Goal: Transaction & Acquisition: Purchase product/service

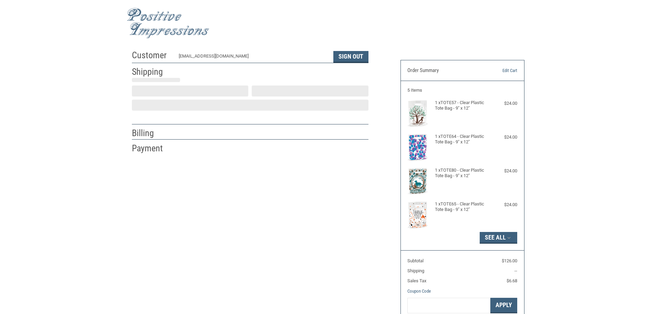
scroll to position [1, 0]
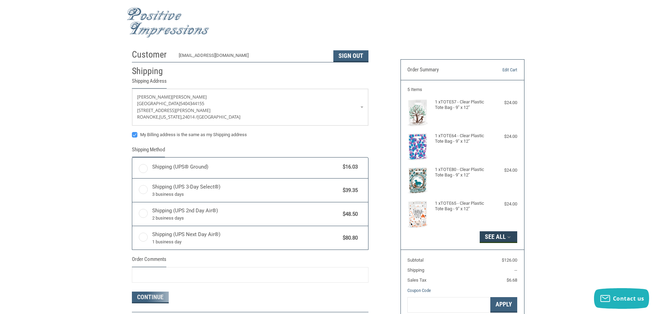
radio input "true"
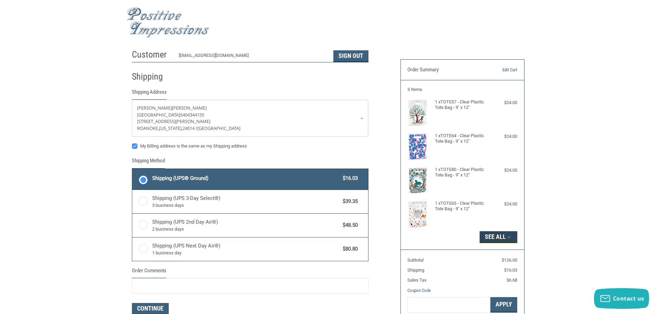
click at [509, 235] on icon "button" at bounding box center [509, 237] width 6 height 6
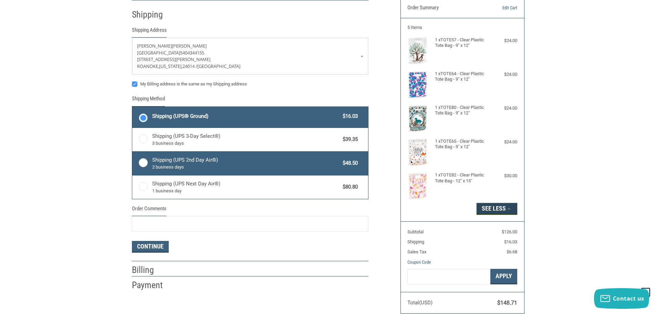
scroll to position [0, 0]
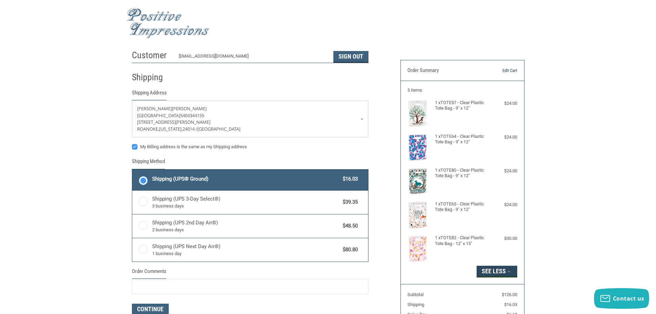
click at [511, 71] on link "Edit Cart" at bounding box center [499, 70] width 35 height 7
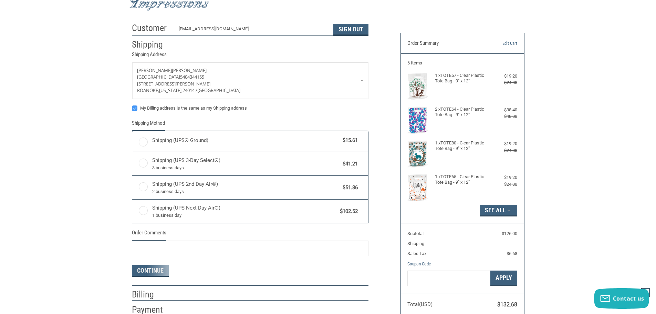
scroll to position [35, 0]
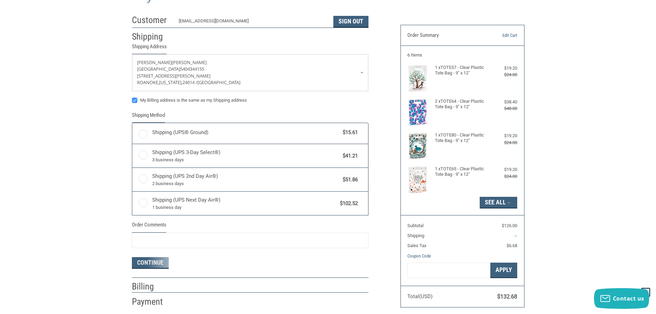
radio input "true"
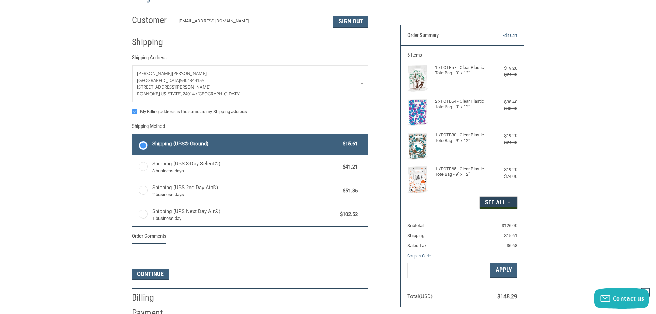
click at [487, 201] on button "See All" at bounding box center [498, 203] width 38 height 12
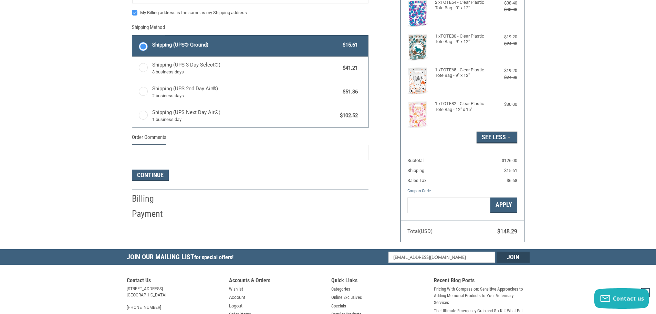
scroll to position [138, 0]
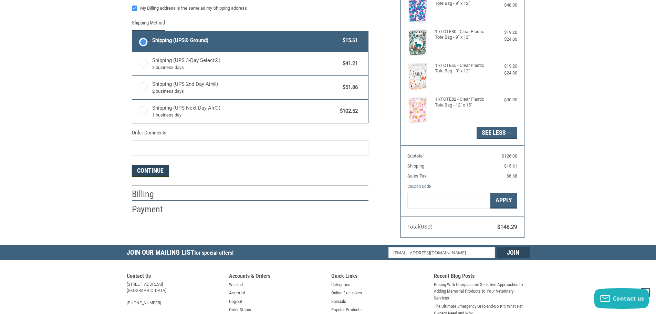
click at [166, 176] on button "Continue" at bounding box center [150, 171] width 37 height 12
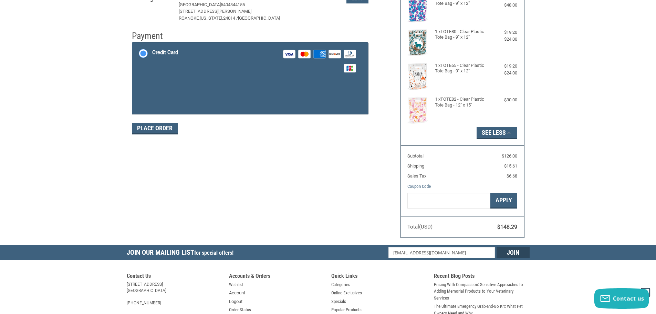
scroll to position [131, 0]
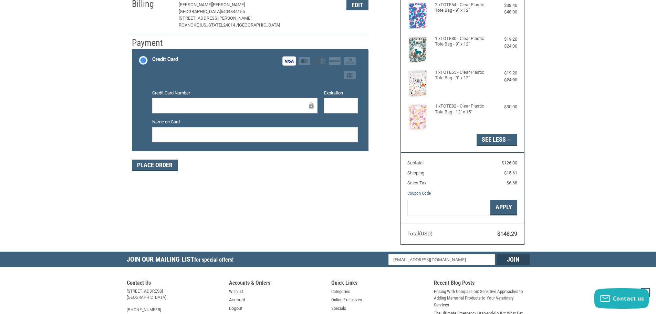
click at [243, 139] on div at bounding box center [254, 134] width 205 height 15
click at [160, 164] on button "Place Order" at bounding box center [155, 165] width 46 height 12
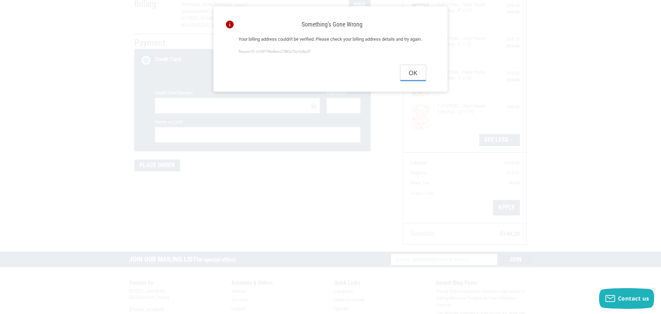
click at [415, 81] on button "Ok" at bounding box center [412, 72] width 25 height 15
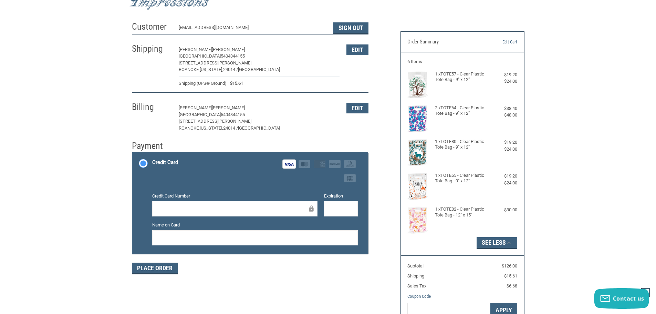
scroll to position [28, 0]
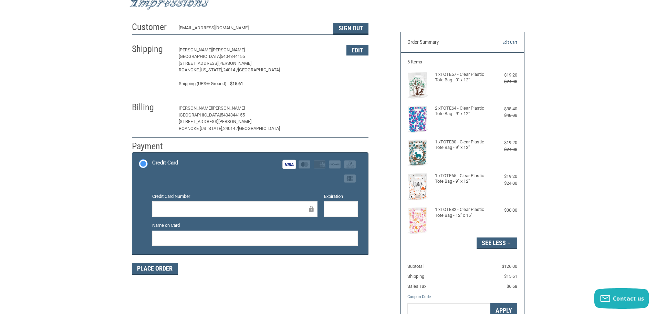
click at [354, 114] on button "Edit" at bounding box center [357, 108] width 22 height 11
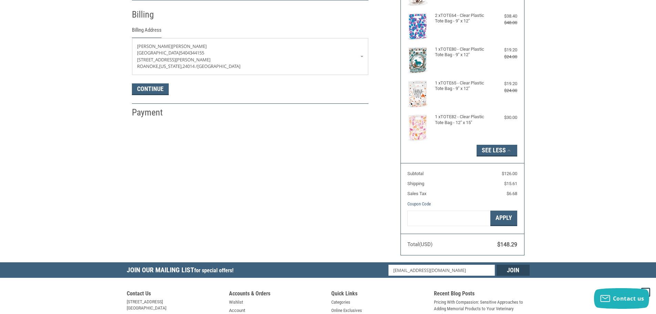
scroll to position [122, 0]
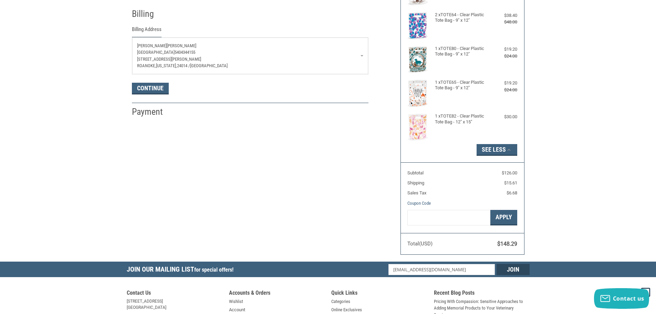
click at [357, 45] on p "[PERSON_NAME]" at bounding box center [250, 45] width 226 height 7
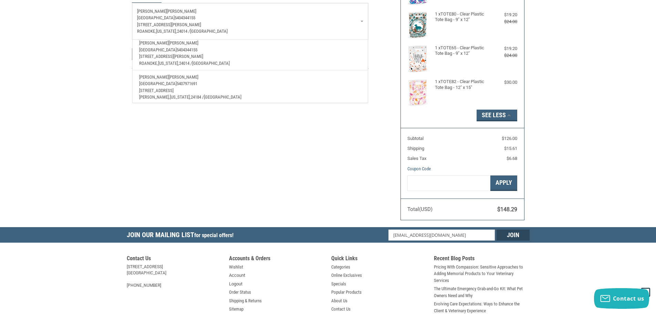
scroll to position [59, 0]
click at [242, 79] on p "[GEOGRAPHIC_DATA] 5407971691" at bounding box center [250, 80] width 222 height 7
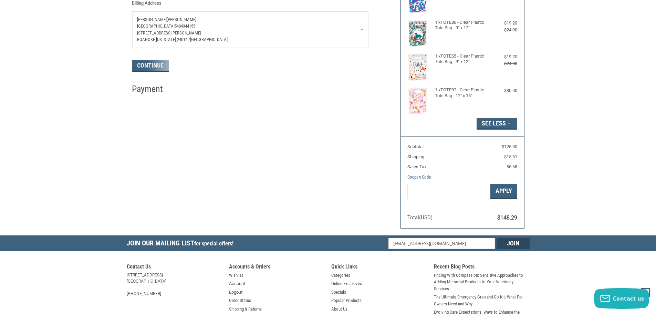
scroll to position [122, 0]
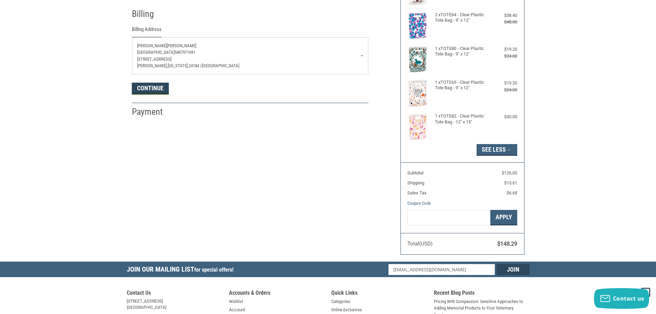
click at [142, 89] on button "Continue" at bounding box center [150, 89] width 37 height 12
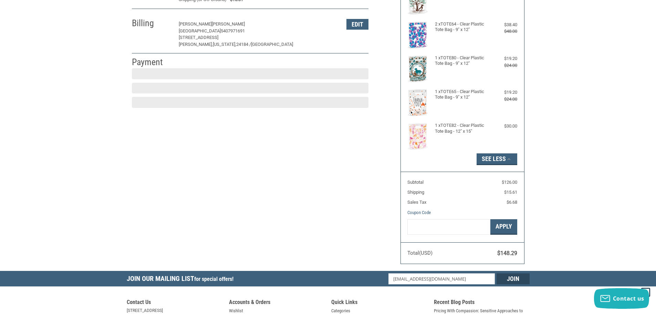
scroll to position [103, 0]
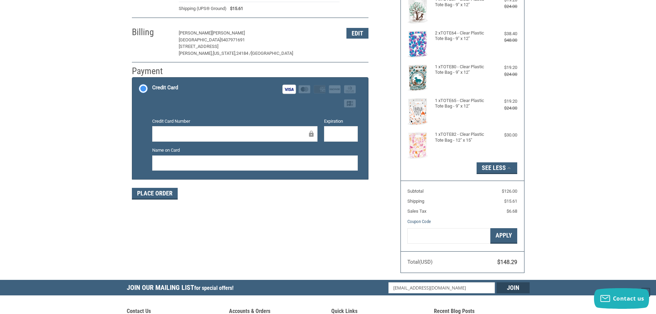
click at [346, 128] on div at bounding box center [341, 133] width 34 height 15
click at [283, 169] on div at bounding box center [254, 162] width 205 height 15
click at [275, 170] on div at bounding box center [254, 162] width 205 height 15
click at [266, 168] on div at bounding box center [254, 162] width 205 height 15
click at [263, 215] on div "Customer [EMAIL_ADDRESS][DOMAIN_NAME] Sign Out Shipping [PERSON_NAME][GEOGRAPHI…" at bounding box center [328, 111] width 403 height 336
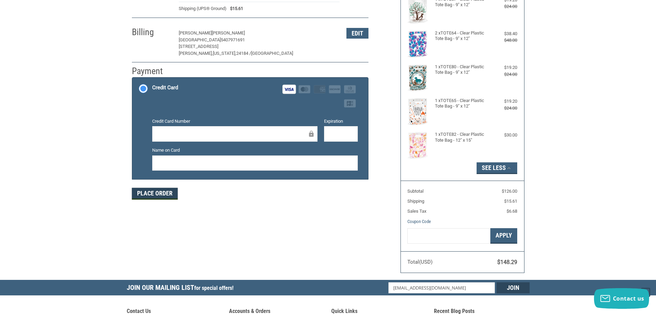
click at [161, 196] on button "Place Order" at bounding box center [155, 194] width 46 height 12
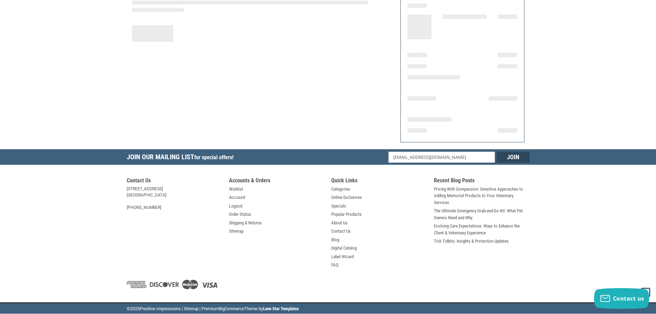
scroll to position [83, 0]
